Goal: Information Seeking & Learning: Learn about a topic

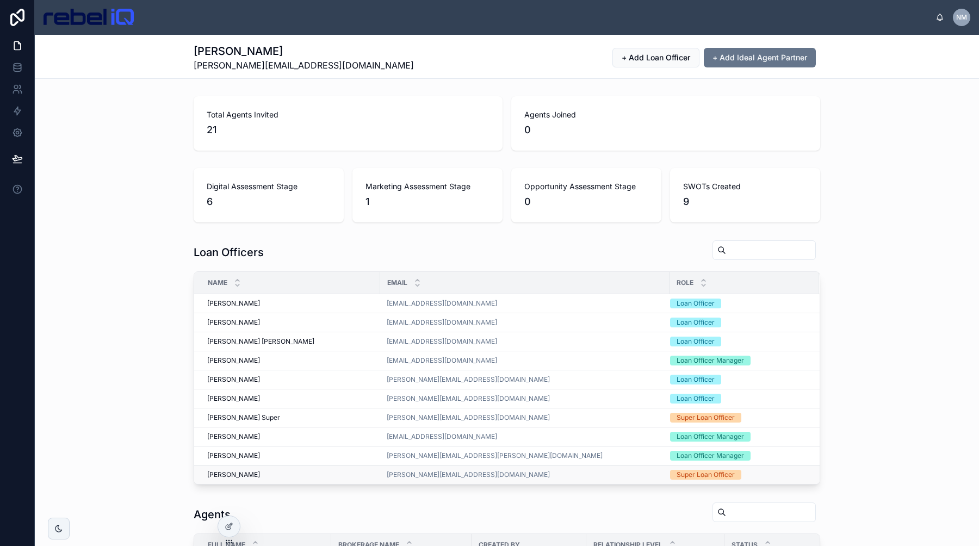
click at [298, 476] on div "[PERSON_NAME] [PERSON_NAME]" at bounding box center [290, 475] width 166 height 9
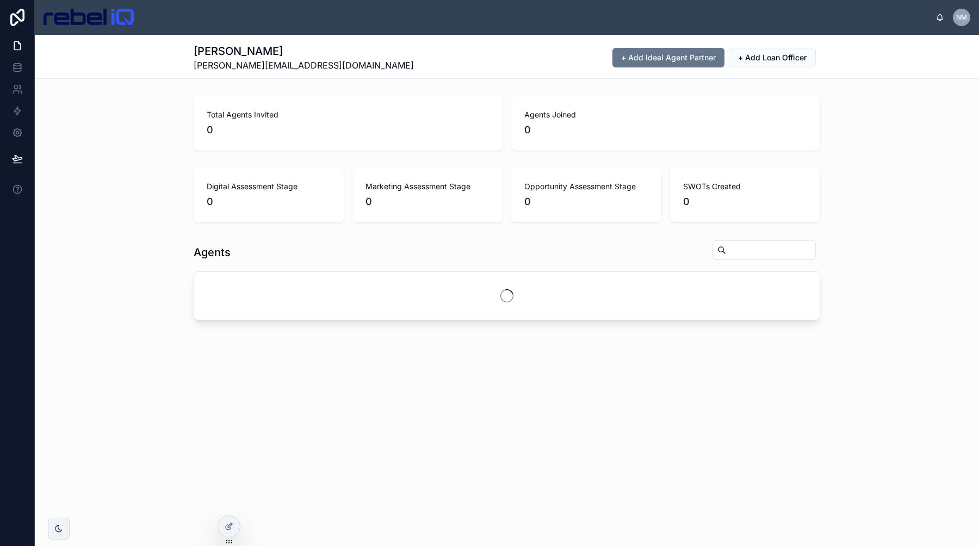
click at [534, 65] on div "[PERSON_NAME] [PERSON_NAME][EMAIL_ADDRESS][DOMAIN_NAME] + Add Ideal Agent Partn…" at bounding box center [507, 58] width 627 height 28
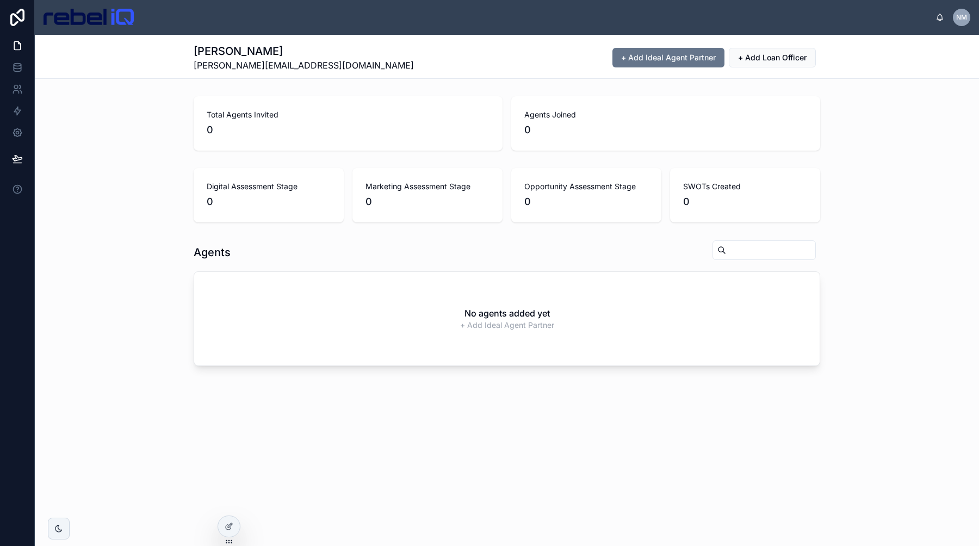
click at [534, 65] on div "[PERSON_NAME] [PERSON_NAME][EMAIL_ADDRESS][DOMAIN_NAME] + Add Ideal Agent Partn…" at bounding box center [507, 58] width 627 height 28
click at [526, 69] on div "[PERSON_NAME] [PERSON_NAME][EMAIL_ADDRESS][DOMAIN_NAME] + Add Ideal Agent Partn…" at bounding box center [507, 58] width 627 height 28
click at [461, 73] on div "[PERSON_NAME] [PERSON_NAME][EMAIL_ADDRESS][DOMAIN_NAME] + Add Ideal Agent Partn…" at bounding box center [507, 57] width 627 height 44
click at [645, 59] on span "+ Add Ideal Agent Partner" at bounding box center [668, 57] width 95 height 11
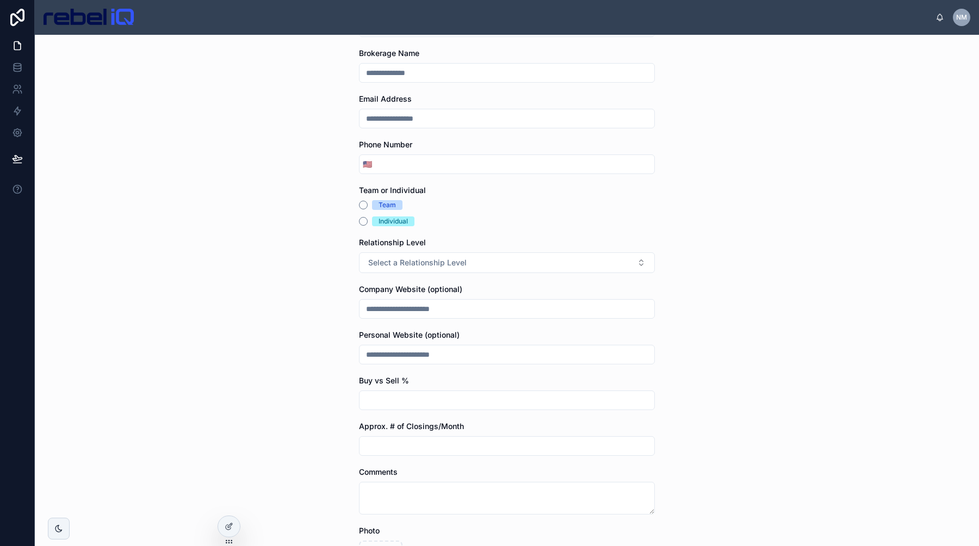
scroll to position [184, 0]
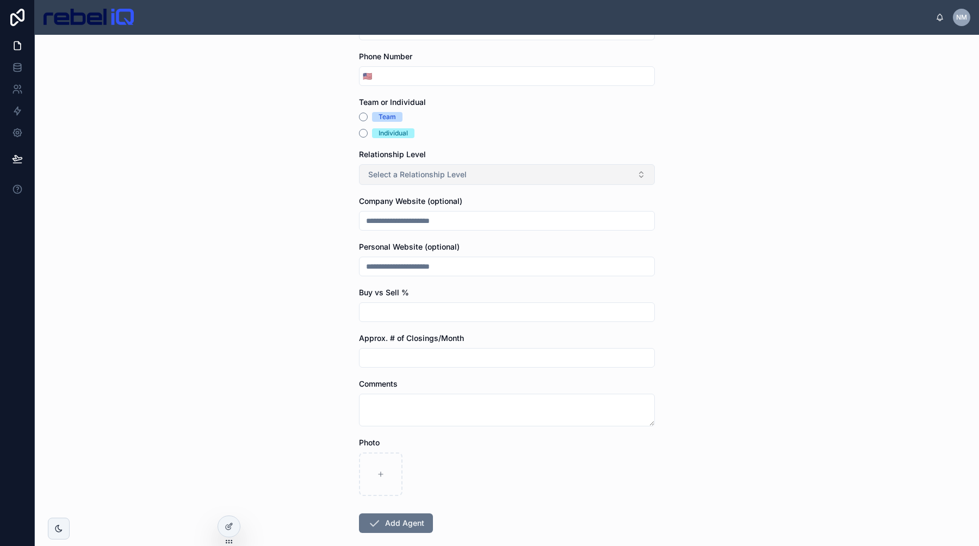
click at [452, 171] on span "Select a Relationship Level" at bounding box center [417, 174] width 98 height 11
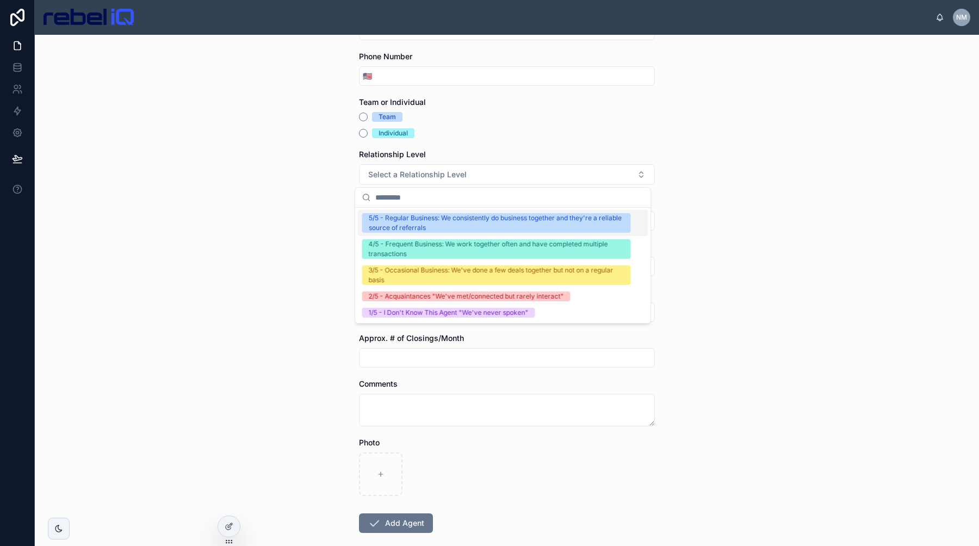
click at [795, 146] on div "ⓘ Add Ideal Agent Partner Agent Name Brokerage Name Email Address Phone Number …" at bounding box center [507, 290] width 944 height 511
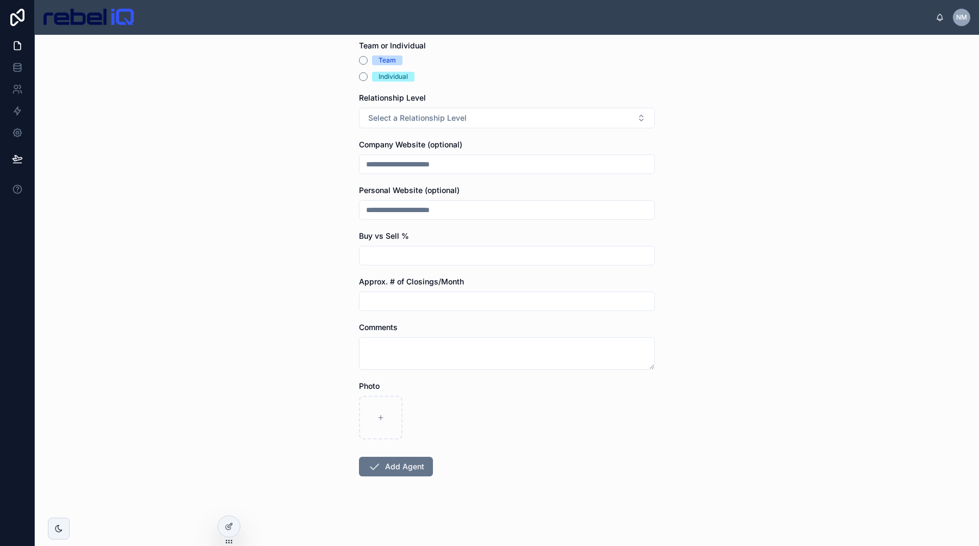
scroll to position [0, 0]
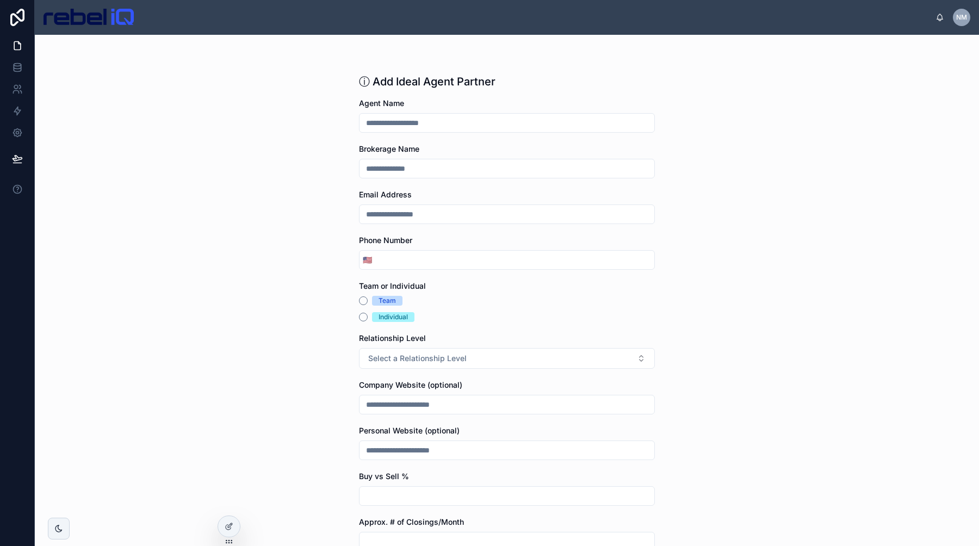
click at [75, 19] on img at bounding box center [89, 17] width 90 height 17
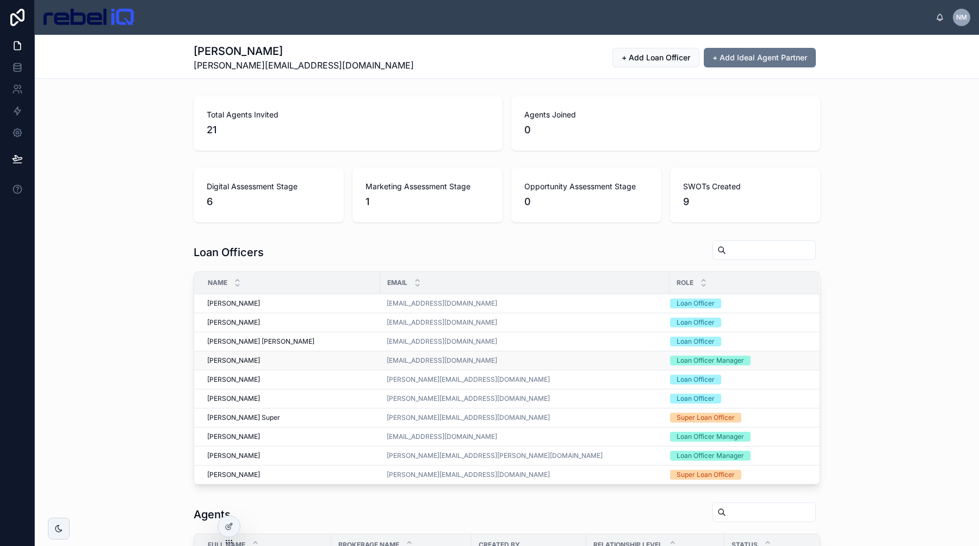
click at [290, 357] on div "[PERSON_NAME] [PERSON_NAME]" at bounding box center [290, 360] width 166 height 9
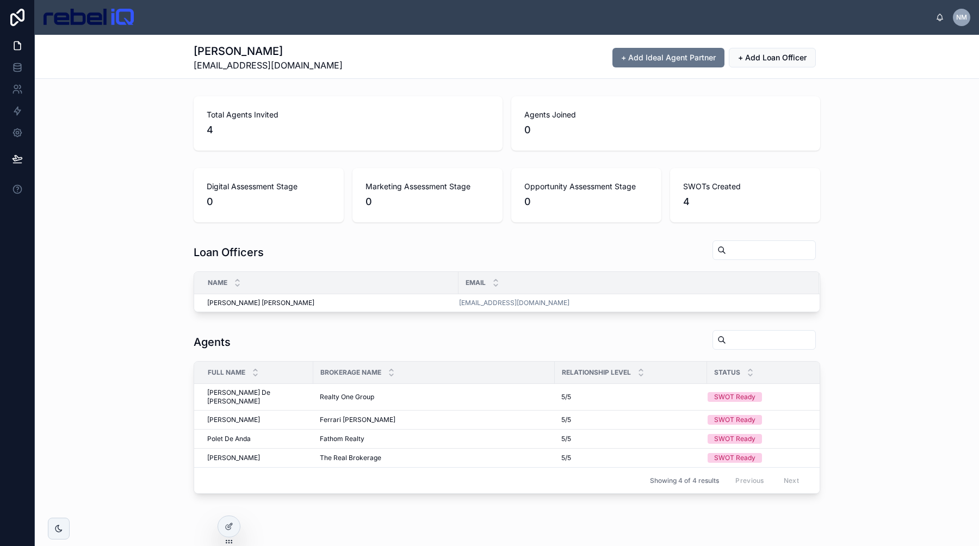
scroll to position [22, 0]
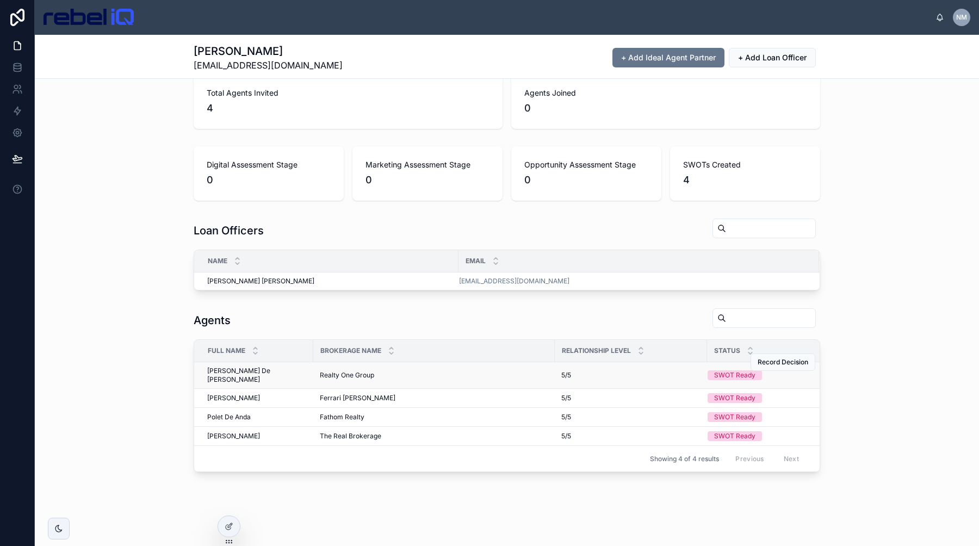
click at [247, 381] on span "[PERSON_NAME] De [PERSON_NAME]" at bounding box center [257, 375] width 100 height 17
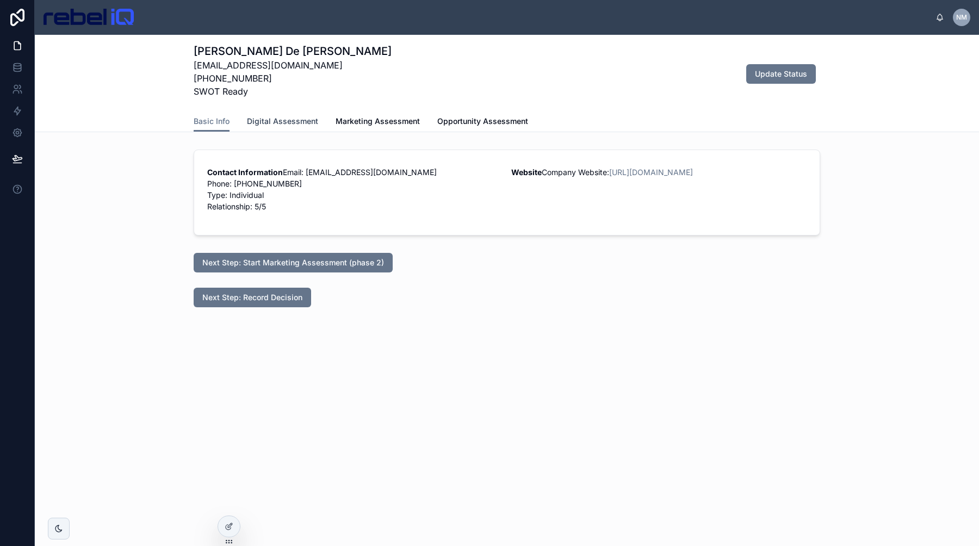
click at [284, 129] on link "Digital Assessment" at bounding box center [282, 123] width 71 height 22
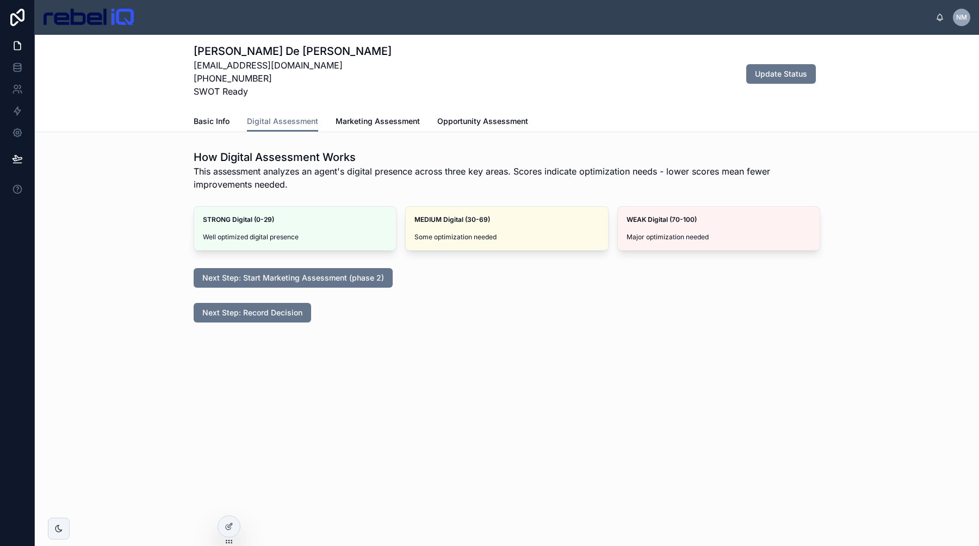
click at [429, 169] on span "This assessment analyzes an agent's digital presence across three key areas. Sc…" at bounding box center [507, 178] width 627 height 26
drag, startPoint x: 361, startPoint y: 170, endPoint x: 679, endPoint y: 170, distance: 317.7
click at [679, 172] on span "This assessment analyzes an agent's digital presence across three key areas. Sc…" at bounding box center [507, 178] width 627 height 26
click at [678, 169] on span "This assessment analyzes an agent's digital presence across three key areas. Sc…" at bounding box center [507, 178] width 627 height 26
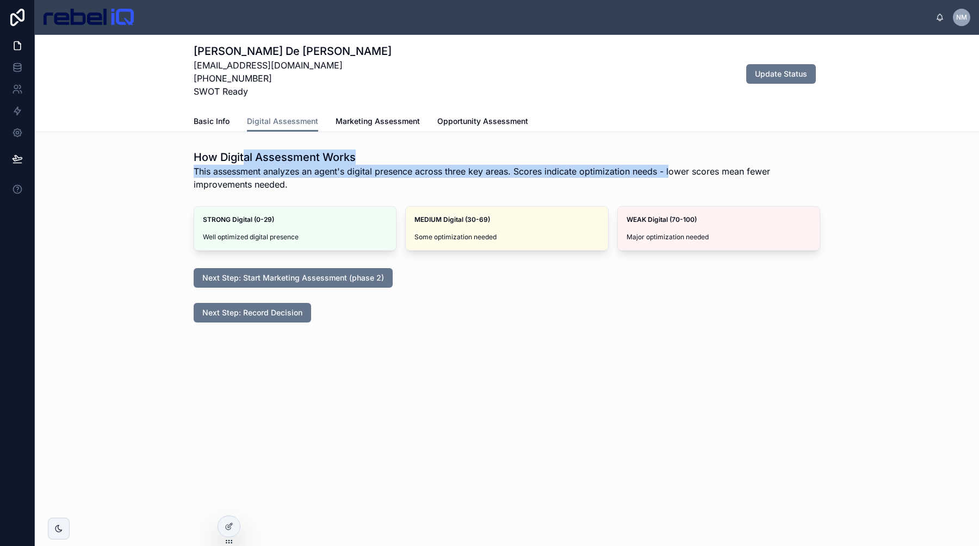
drag, startPoint x: 672, startPoint y: 171, endPoint x: 246, endPoint y: 159, distance: 426.1
click at [246, 159] on div "How Digital Assessment Works This assessment analyzes an agent's digital presen…" at bounding box center [507, 170] width 627 height 41
click at [246, 159] on h1 "How Digital Assessment Works" at bounding box center [507, 157] width 627 height 15
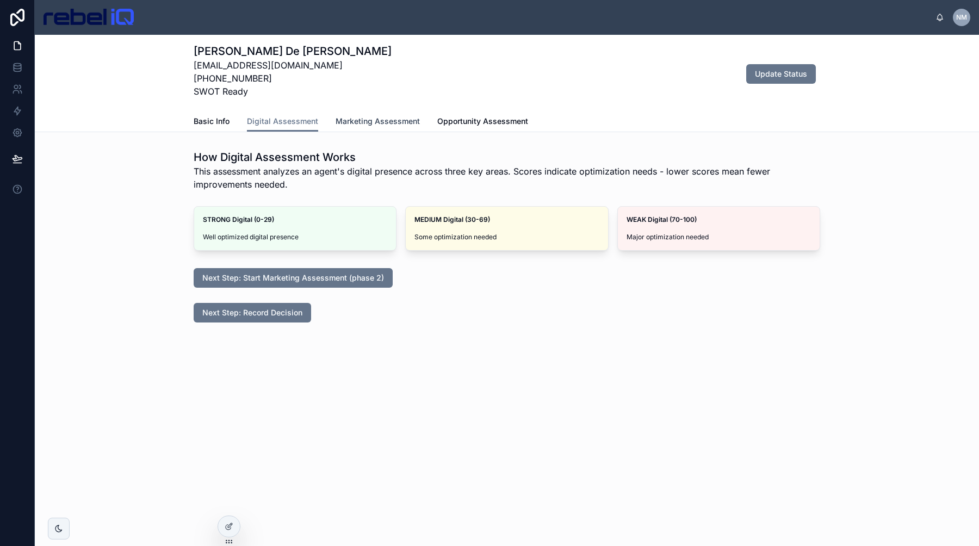
click at [351, 118] on span "Marketing Assessment" at bounding box center [378, 121] width 84 height 11
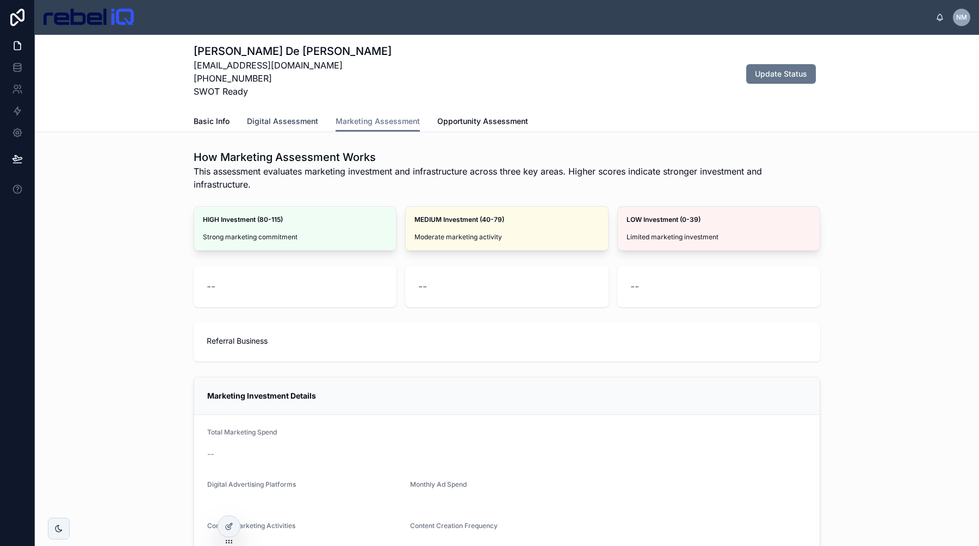
click at [274, 122] on span "Digital Assessment" at bounding box center [282, 121] width 71 height 11
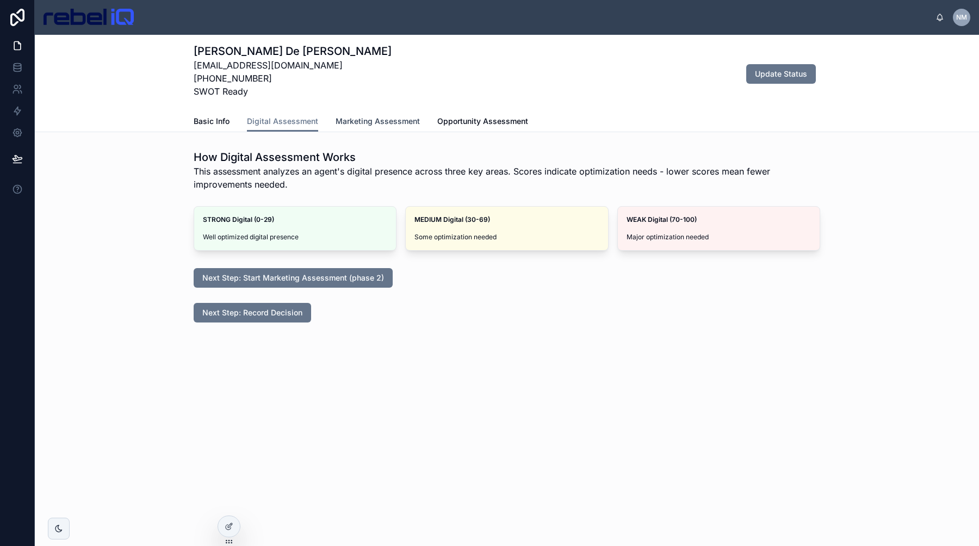
click at [361, 123] on span "Marketing Assessment" at bounding box center [378, 121] width 84 height 11
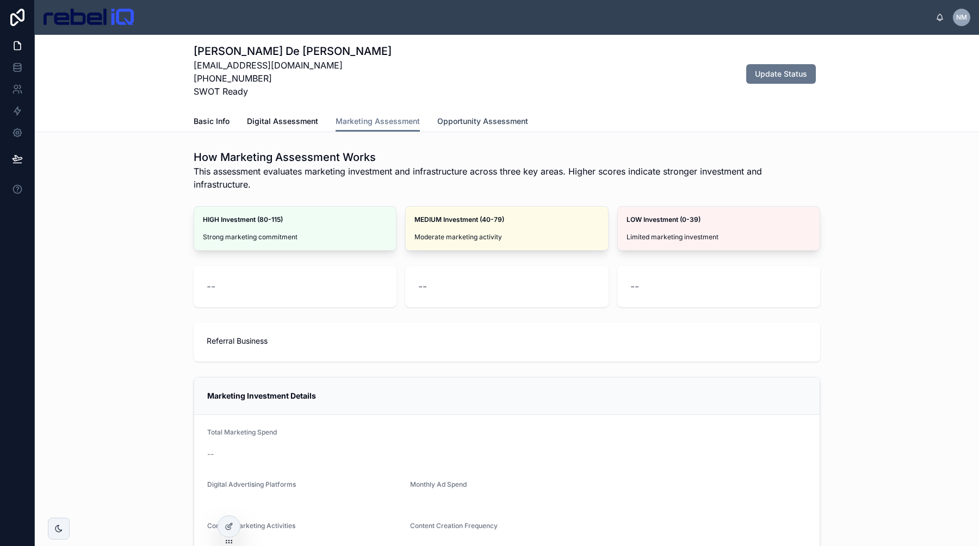
click at [478, 119] on span "Opportunity Assessment" at bounding box center [482, 121] width 91 height 11
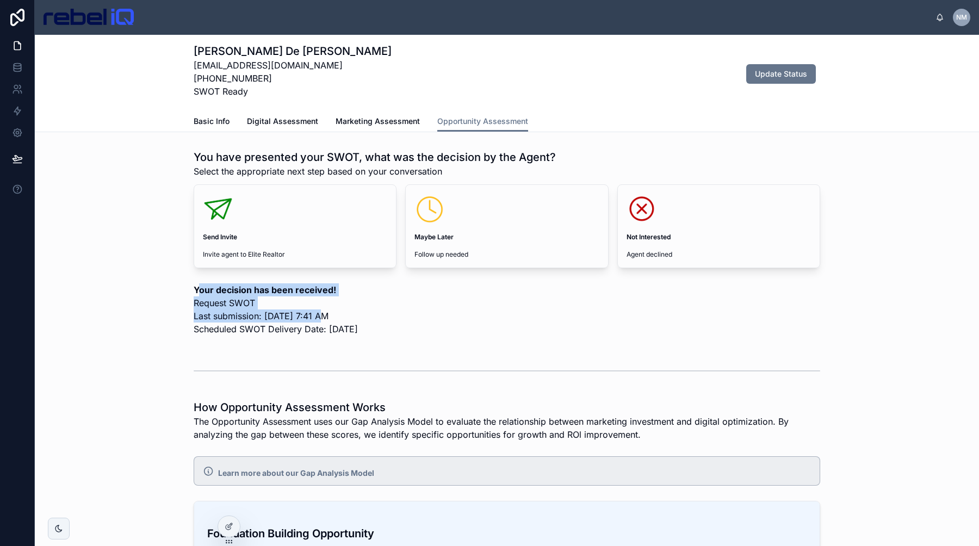
drag, startPoint x: 213, startPoint y: 290, endPoint x: 318, endPoint y: 321, distance: 109.5
click at [318, 321] on p "Your decision has been received! Request SWOT Last submission: [DATE] 7:41 AM S…" at bounding box center [507, 309] width 627 height 52
click at [318, 322] on p "Your decision has been received! Request SWOT Last submission: [DATE] 7:41 AM S…" at bounding box center [507, 309] width 627 height 52
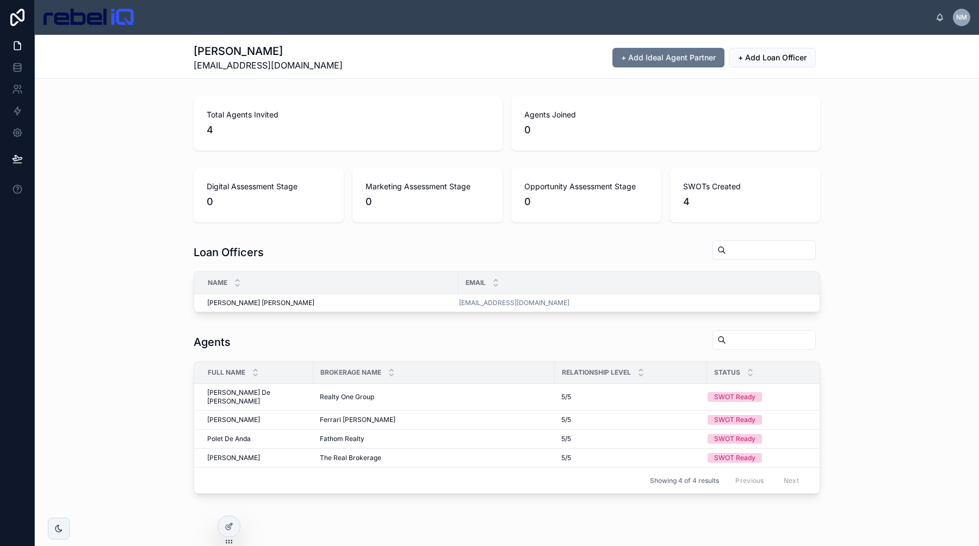
scroll to position [22, 0]
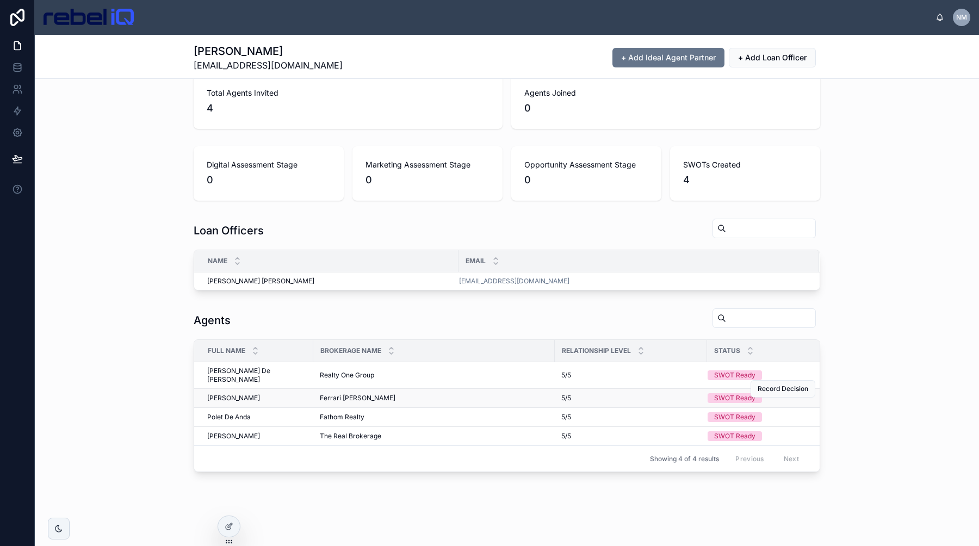
click at [238, 394] on span "[PERSON_NAME]" at bounding box center [233, 398] width 53 height 9
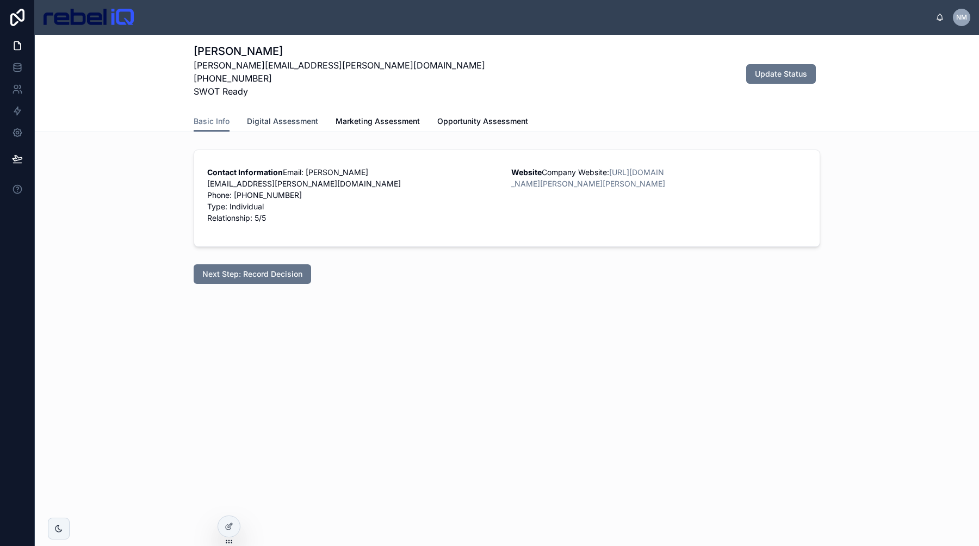
click at [278, 126] on span "Digital Assessment" at bounding box center [282, 121] width 71 height 11
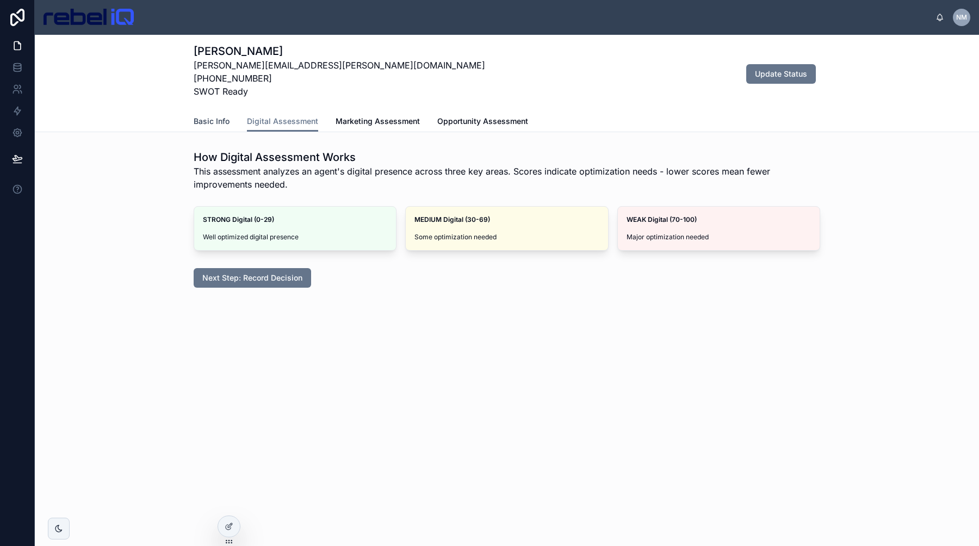
click at [219, 121] on span "Basic Info" at bounding box center [212, 121] width 36 height 11
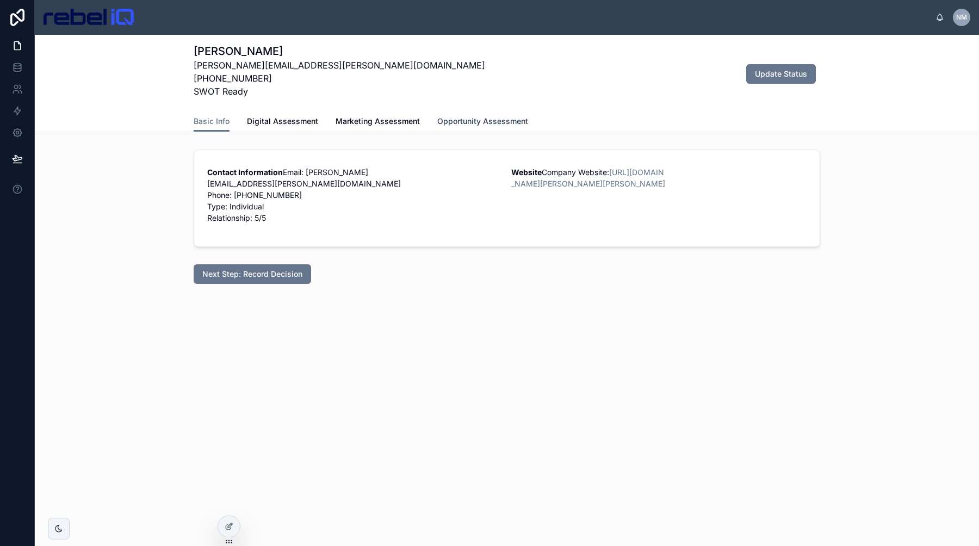
click at [440, 128] on link "Opportunity Assessment" at bounding box center [482, 123] width 91 height 22
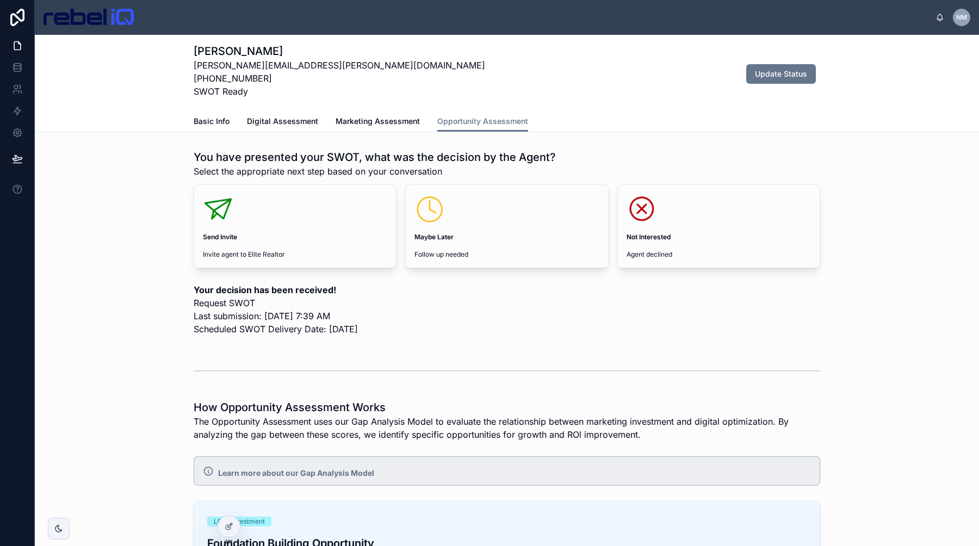
click at [83, 23] on img at bounding box center [89, 17] width 90 height 17
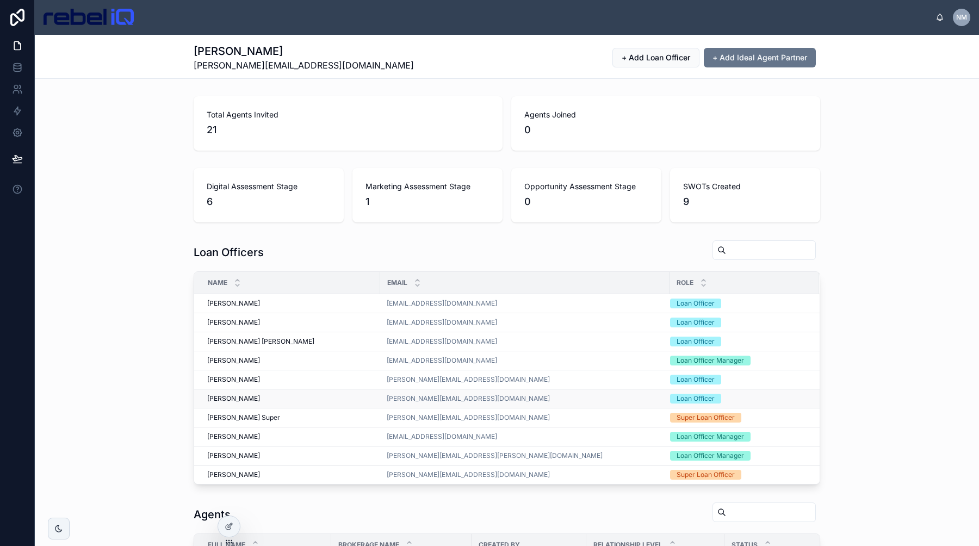
click at [299, 397] on div "[PERSON_NAME] [PERSON_NAME]" at bounding box center [290, 398] width 166 height 9
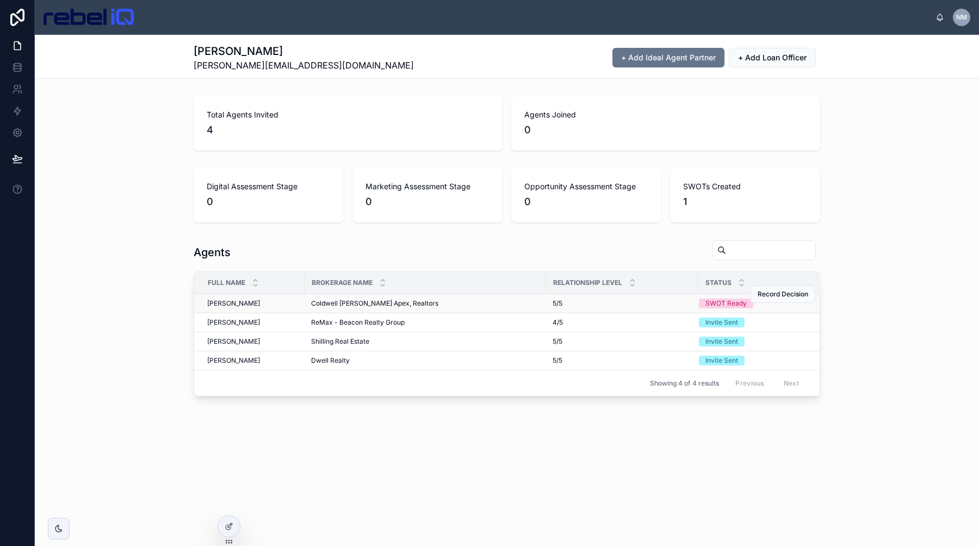
click at [276, 304] on div "[PERSON_NAME] [PERSON_NAME]" at bounding box center [252, 303] width 91 height 9
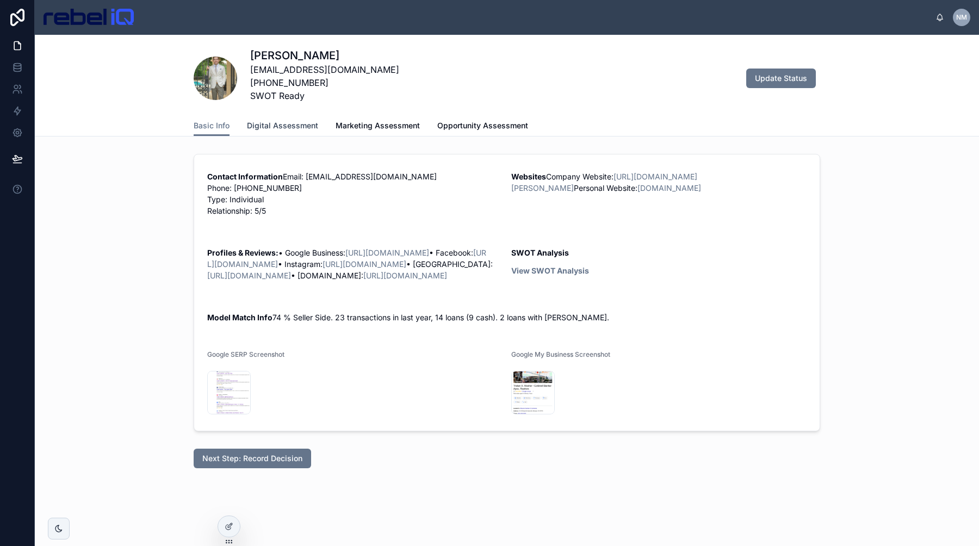
click at [285, 132] on link "Digital Assessment" at bounding box center [282, 127] width 71 height 22
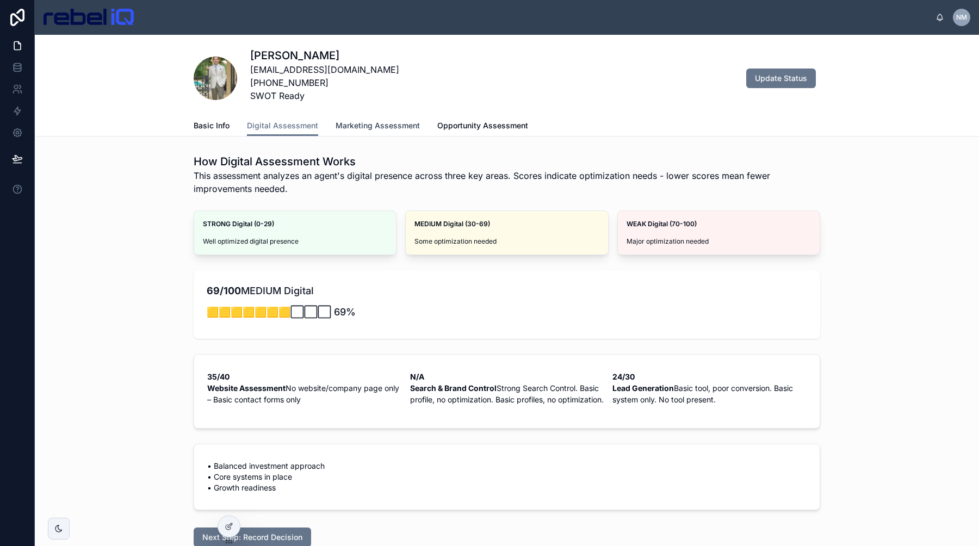
click at [366, 129] on span "Marketing Assessment" at bounding box center [378, 125] width 84 height 11
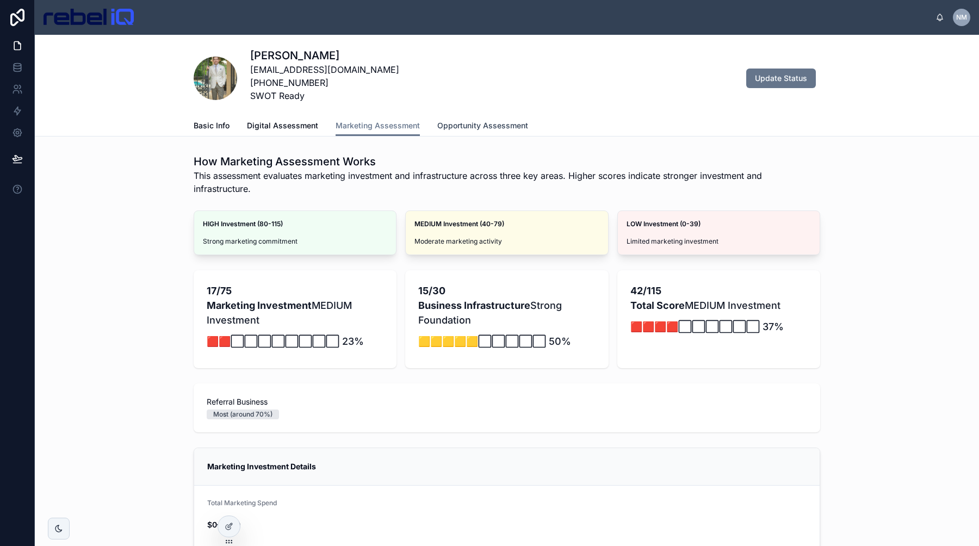
click at [457, 131] on span "Opportunity Assessment" at bounding box center [482, 125] width 91 height 11
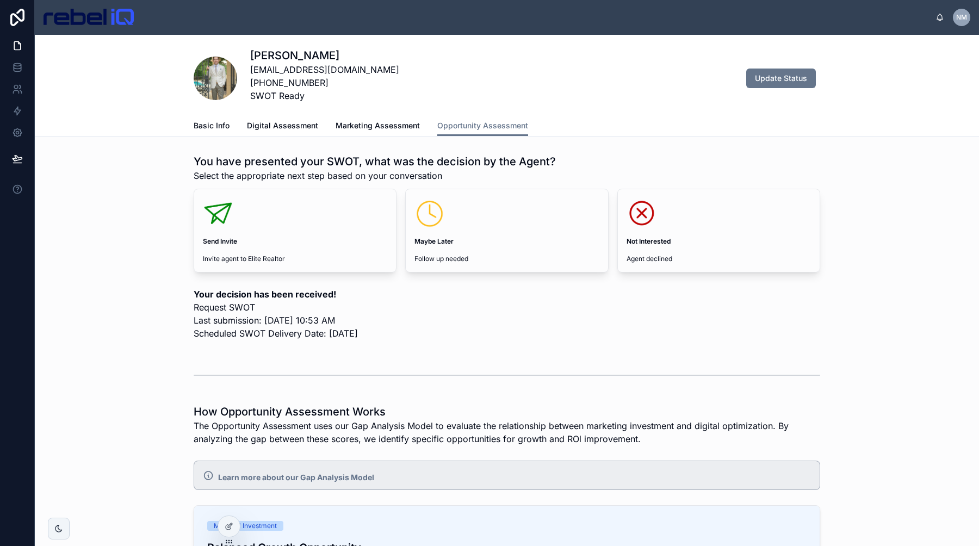
click at [634, 159] on div "You have presented your SWOT, what was the decision by the Agent? Select the ap…" at bounding box center [507, 168] width 627 height 28
click at [498, 64] on div "[PERSON_NAME] [PERSON_NAME][EMAIL_ADDRESS][DOMAIN_NAME] [PHONE_NUMBER] SWOT Rea…" at bounding box center [507, 78] width 627 height 61
click at [111, 23] on img at bounding box center [89, 17] width 90 height 17
